Goal: Information Seeking & Learning: Find specific fact

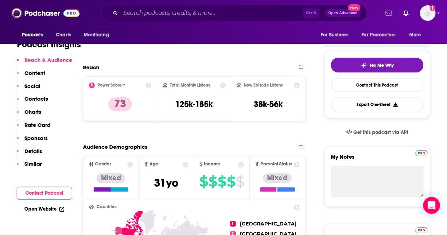
scroll to position [141, 0]
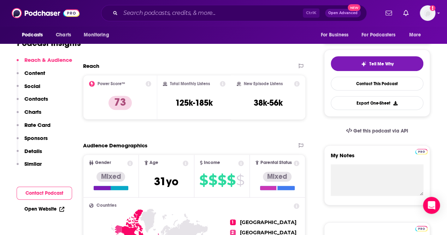
click at [53, 212] on link "Open Website" at bounding box center [44, 209] width 40 height 6
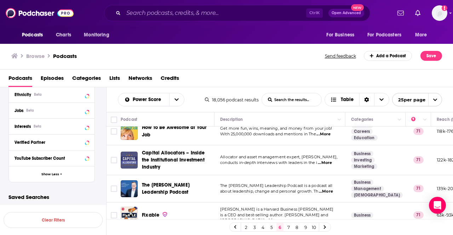
scroll to position [597, 0]
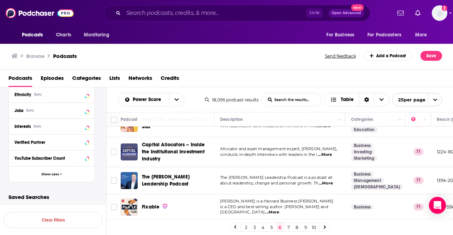
click at [289, 227] on link "7" at bounding box center [288, 227] width 7 height 8
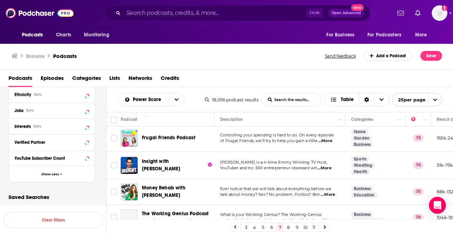
scroll to position [566, 0]
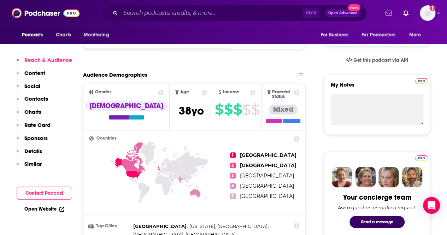
scroll to position [207, 0]
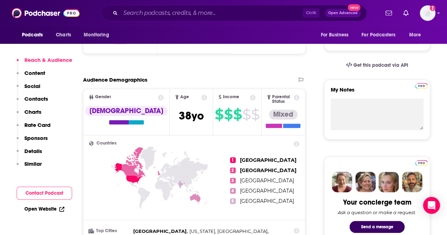
click at [36, 207] on link "Open Website" at bounding box center [44, 209] width 40 height 6
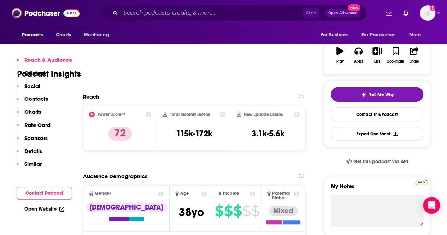
scroll to position [106, 0]
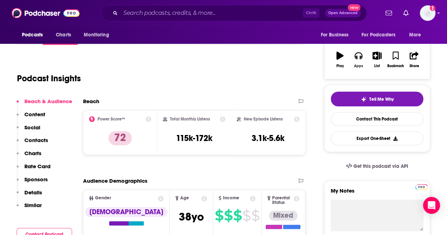
click at [354, 60] on button "Apps" at bounding box center [358, 59] width 18 height 25
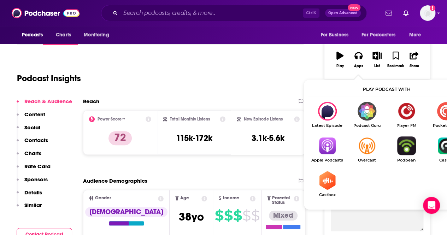
click at [325, 148] on img "Show Listen On dropdown" at bounding box center [328, 146] width 40 height 19
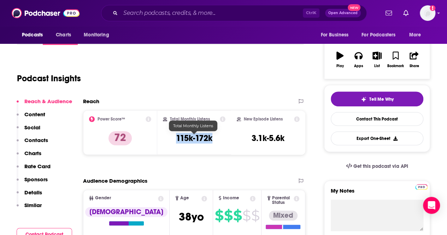
drag, startPoint x: 215, startPoint y: 140, endPoint x: 178, endPoint y: 140, distance: 37.5
click at [178, 140] on div "Total Monthly Listens 115k-172k" at bounding box center [194, 132] width 63 height 33
copy h3 "115k-172k"
